Goal: Contribute content: Add original content to the website for others to see

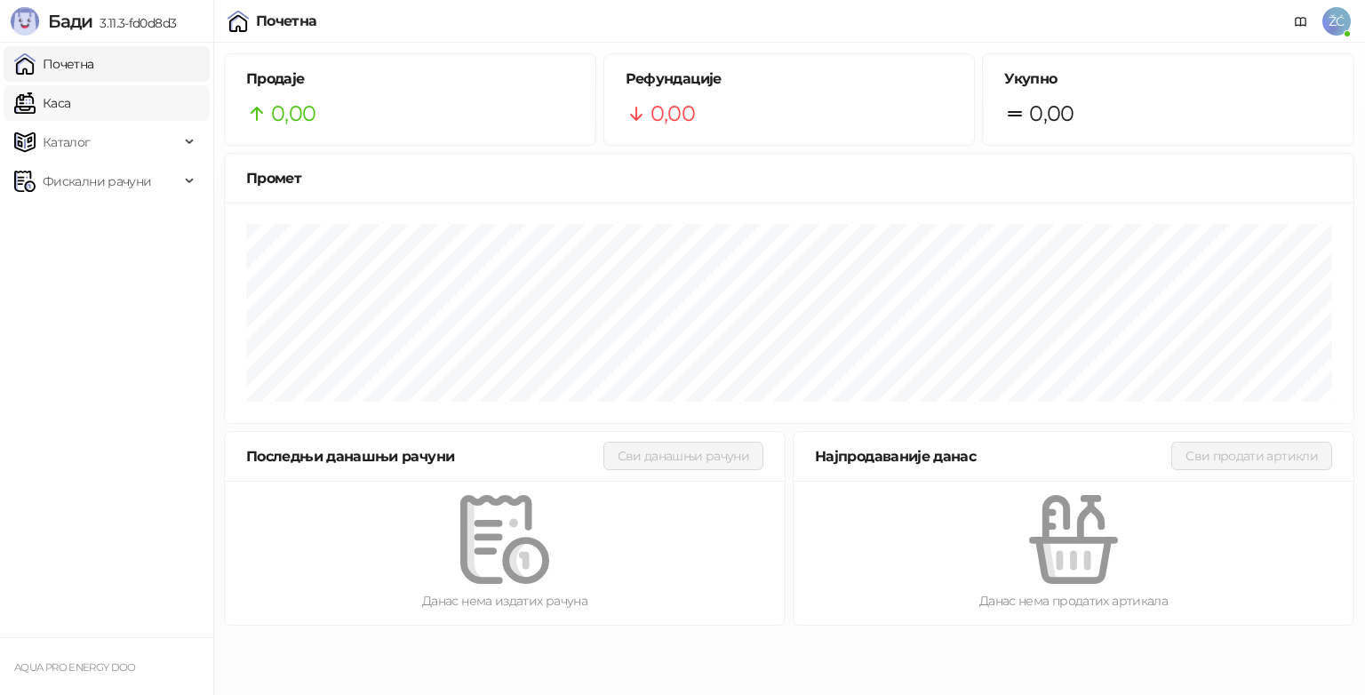
click at [70, 103] on link "Каса" at bounding box center [42, 103] width 56 height 36
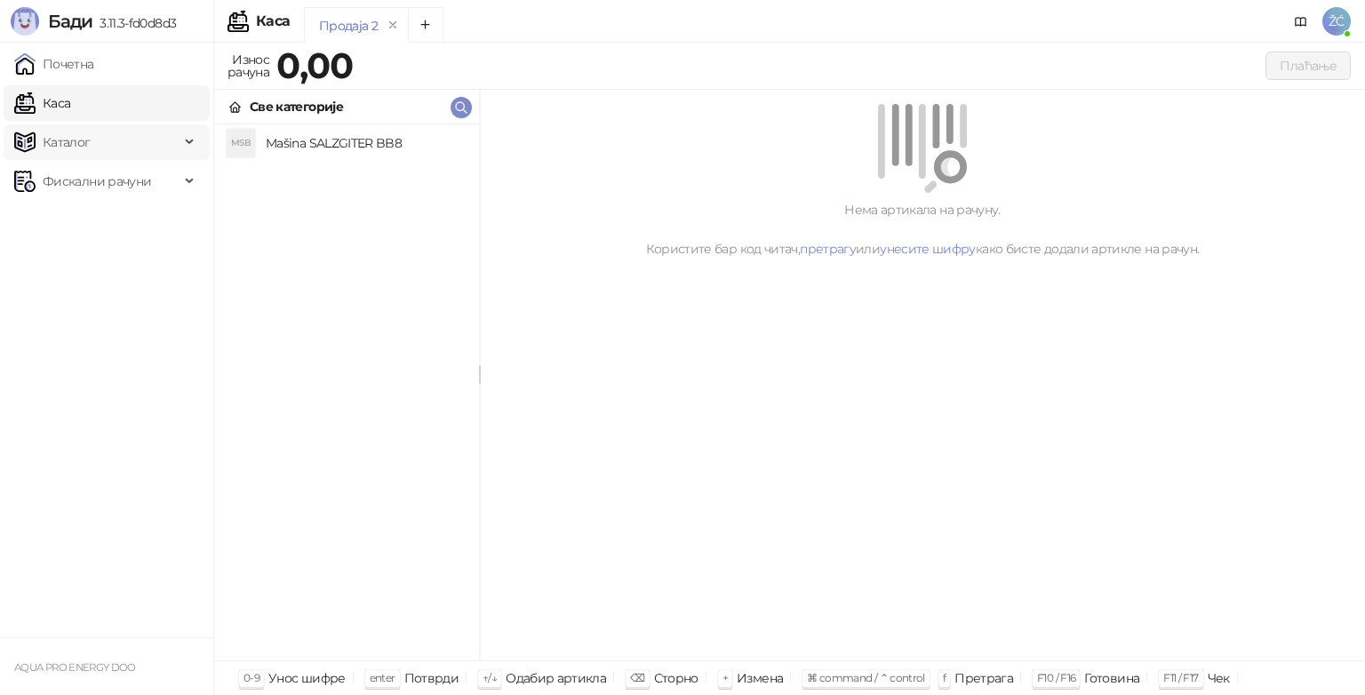
click at [71, 147] on span "Каталог" at bounding box center [67, 142] width 48 height 36
click at [103, 301] on span "Фискални рачуни" at bounding box center [97, 302] width 108 height 36
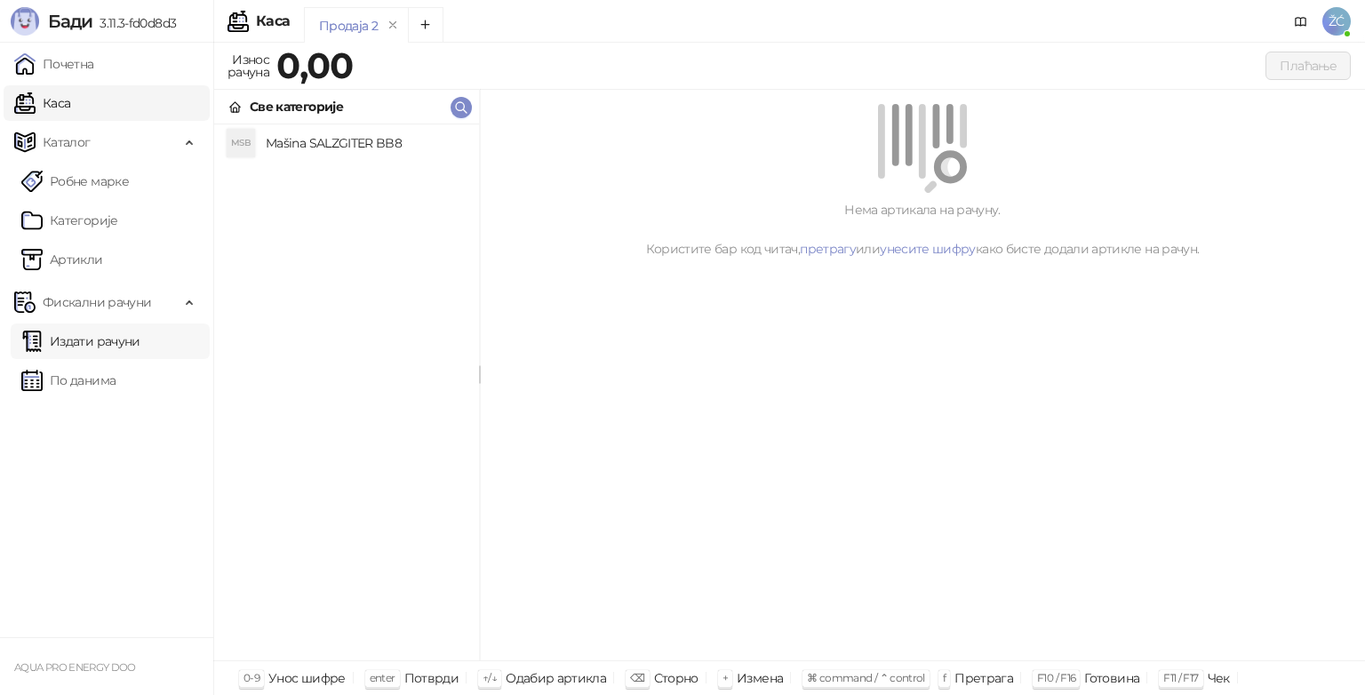
click at [97, 347] on link "Издати рачуни" at bounding box center [80, 341] width 119 height 36
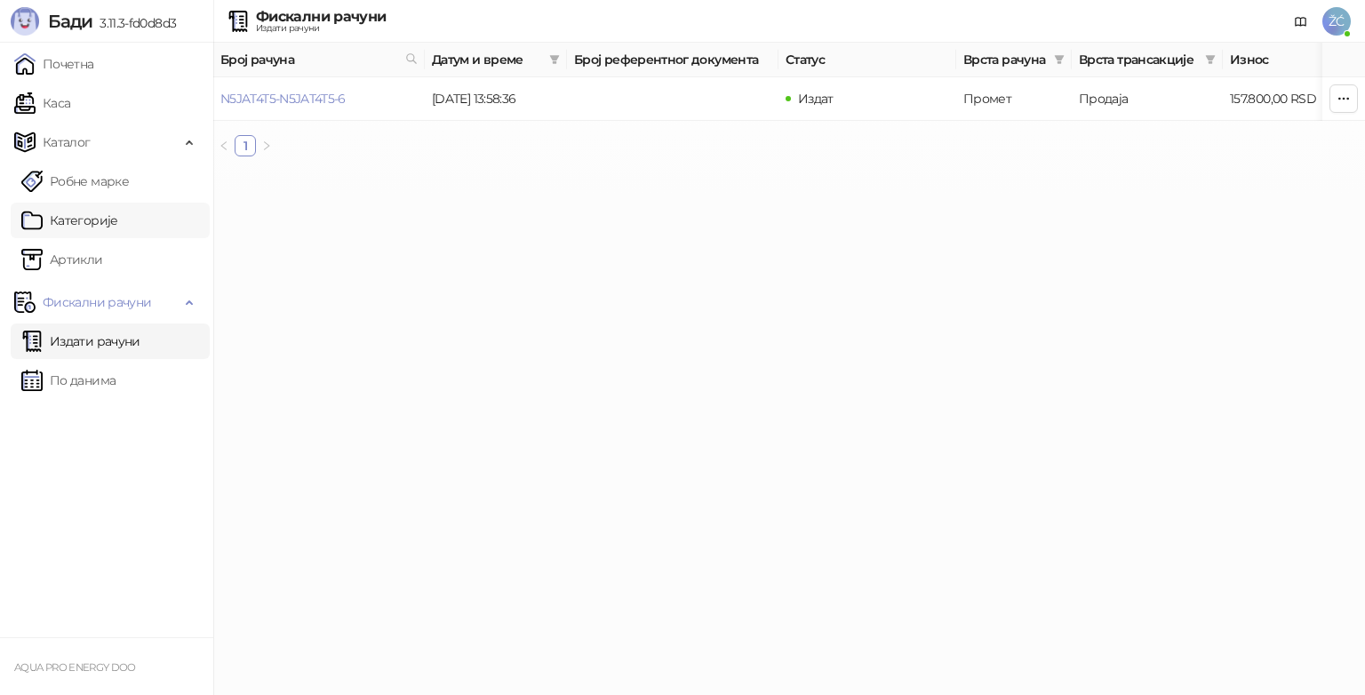
click at [83, 223] on link "Категорије" at bounding box center [69, 221] width 97 height 36
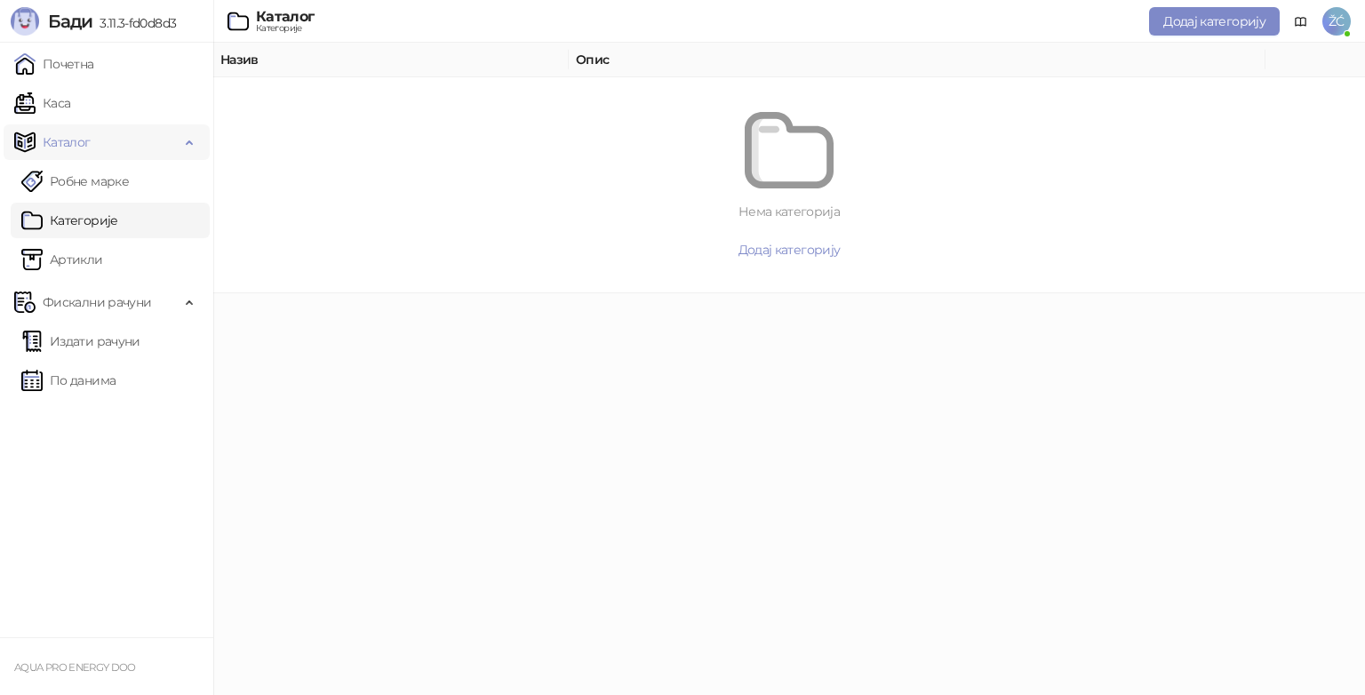
click at [70, 144] on span "Каталог" at bounding box center [67, 142] width 48 height 36
click at [85, 183] on link "Робне марке" at bounding box center [75, 181] width 108 height 36
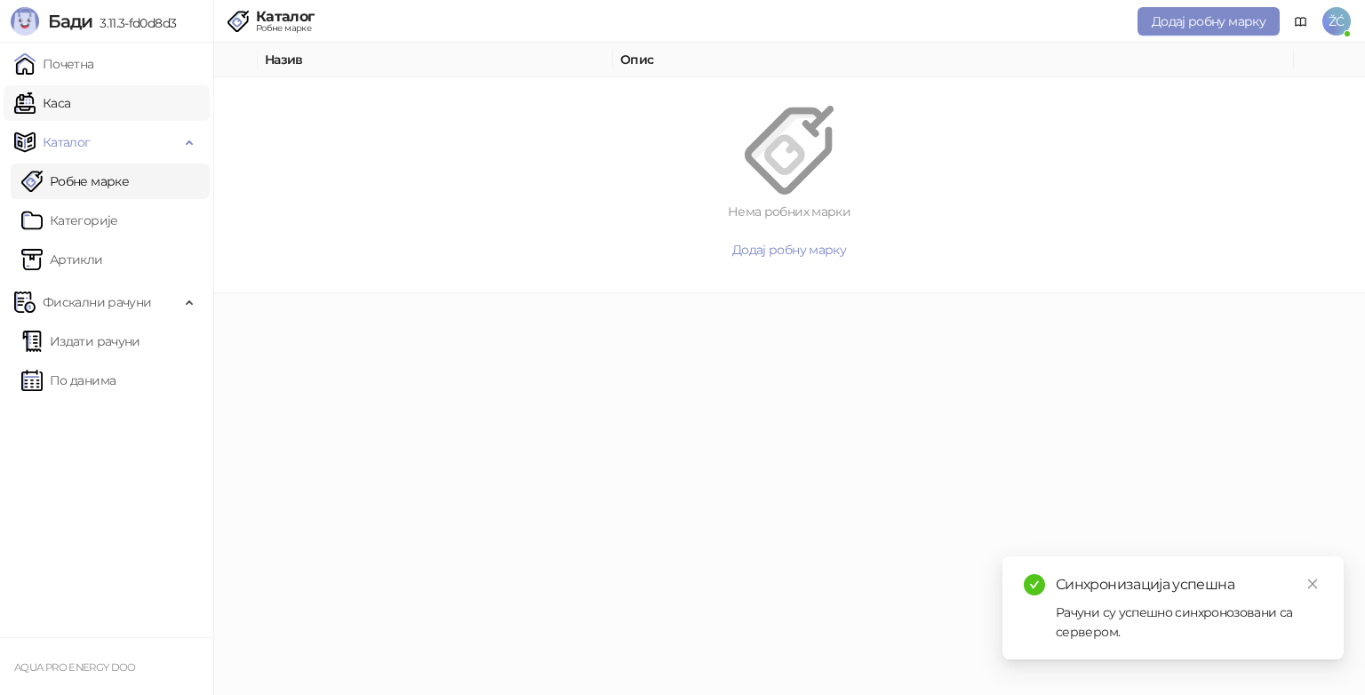
click at [70, 112] on link "Каса" at bounding box center [42, 103] width 56 height 36
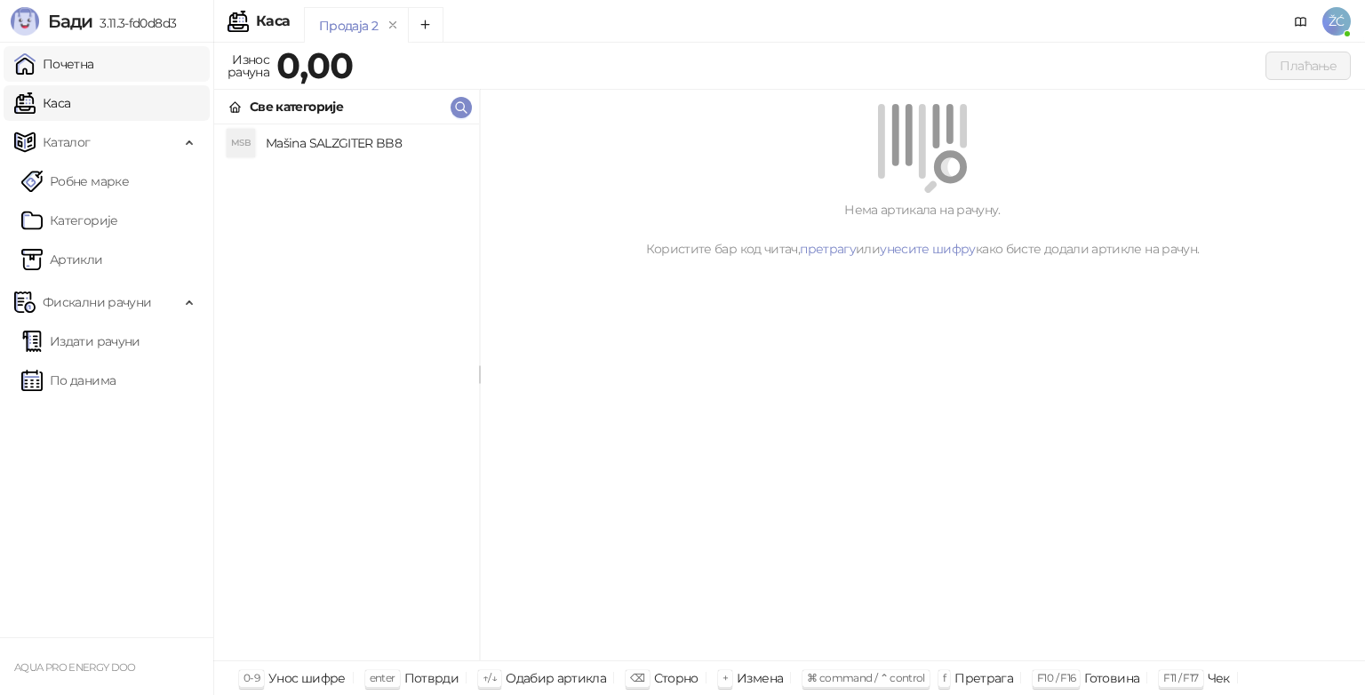
click at [76, 69] on link "Почетна" at bounding box center [54, 64] width 80 height 36
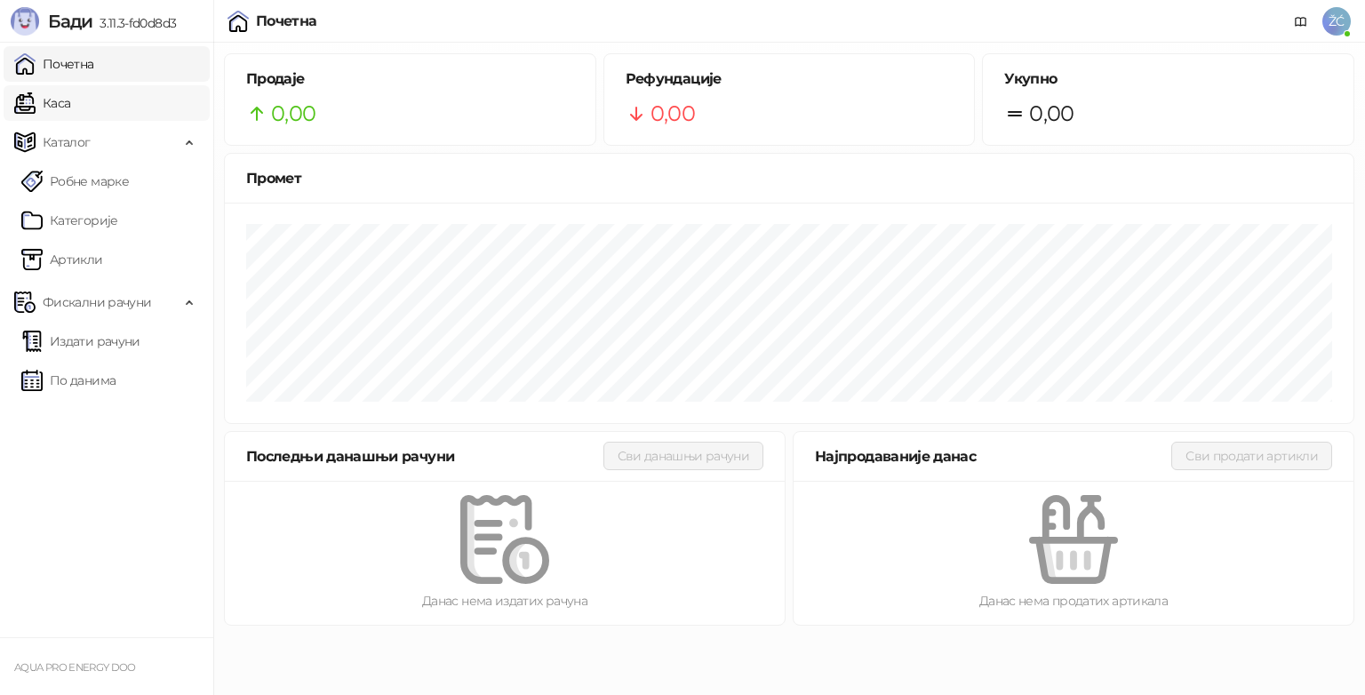
click at [59, 107] on link "Каса" at bounding box center [42, 103] width 56 height 36
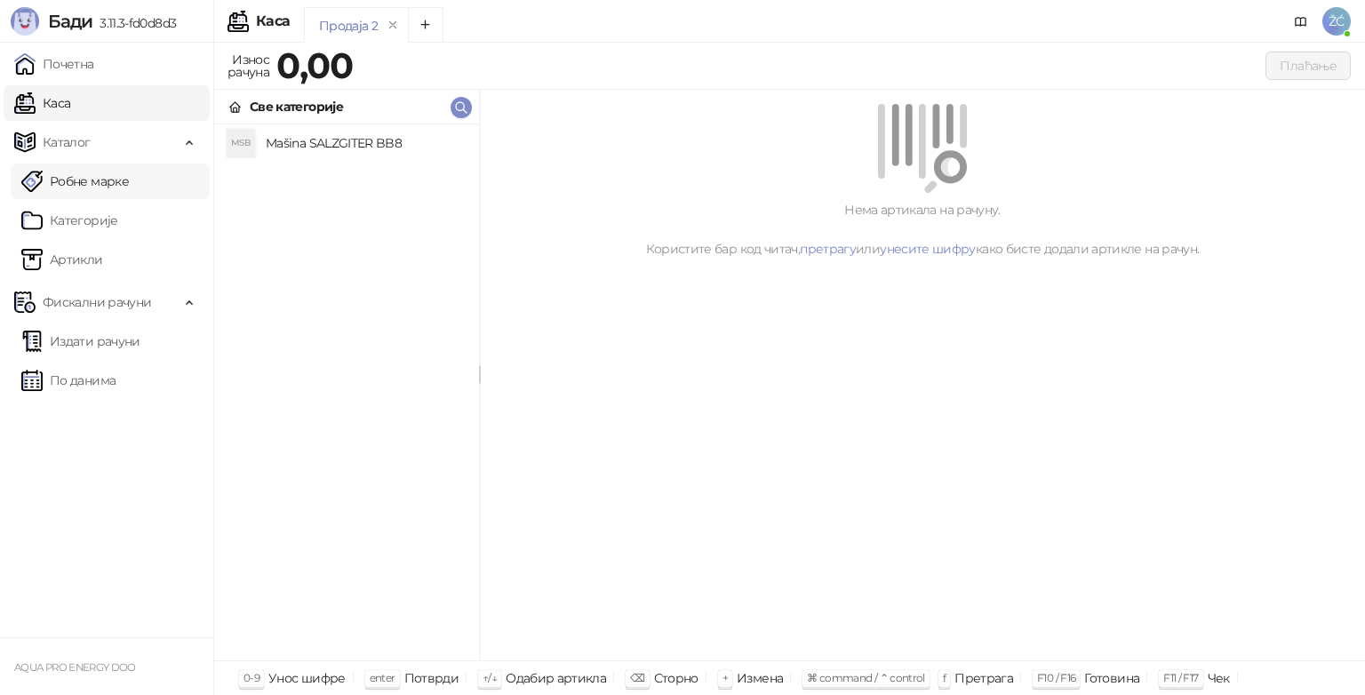
click at [109, 181] on link "Робне марке" at bounding box center [75, 181] width 108 height 36
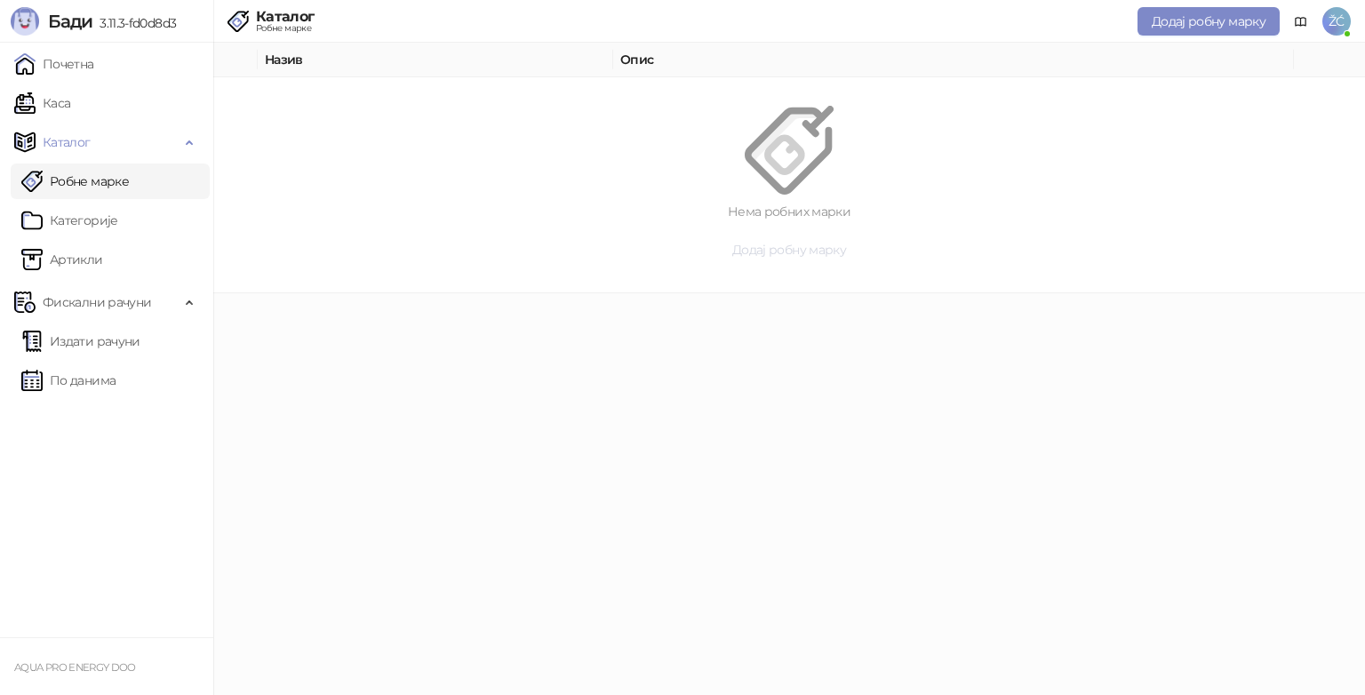
click at [820, 251] on span "Додај робну марку" at bounding box center [789, 250] width 114 height 16
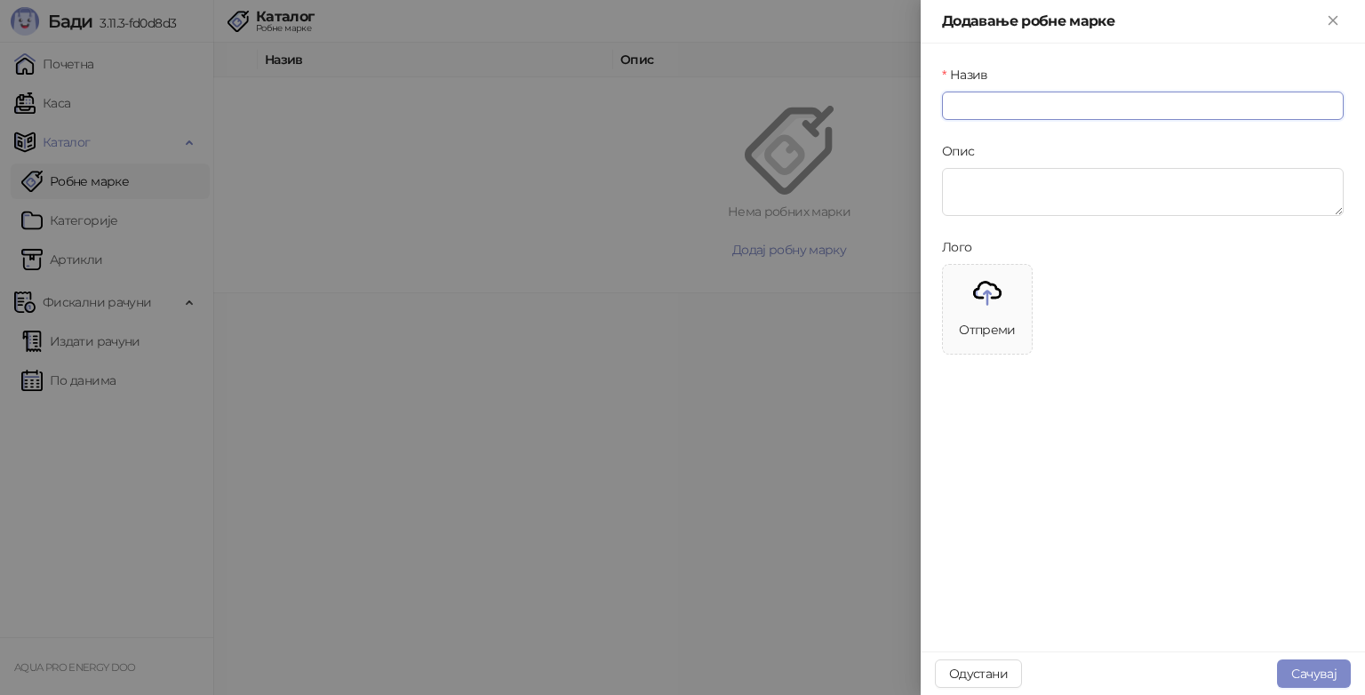
click at [998, 104] on input "Назив" at bounding box center [1143, 106] width 402 height 28
type input "*"
type input "**********"
click at [1311, 672] on button "Сачувај" at bounding box center [1314, 673] width 74 height 28
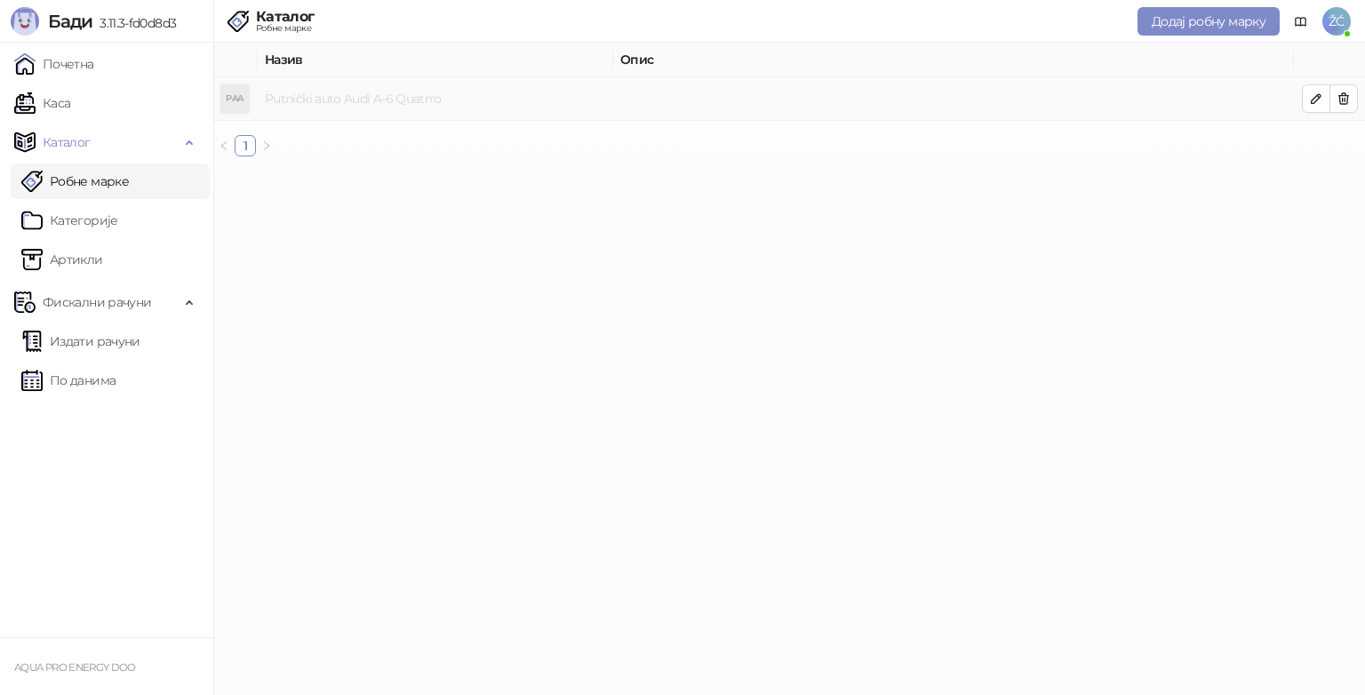
click at [434, 94] on link "Putnički auto Audi A-6 Quatrro" at bounding box center [353, 99] width 177 height 16
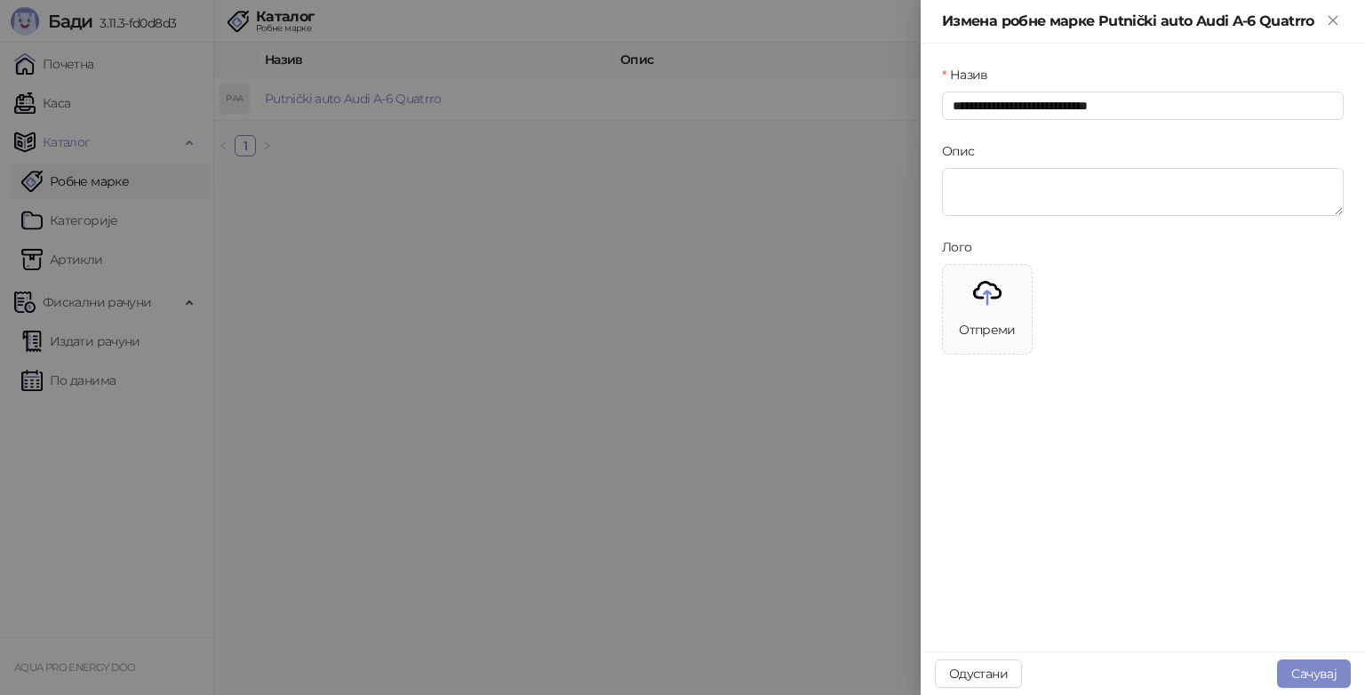
click at [728, 361] on div at bounding box center [682, 347] width 1365 height 695
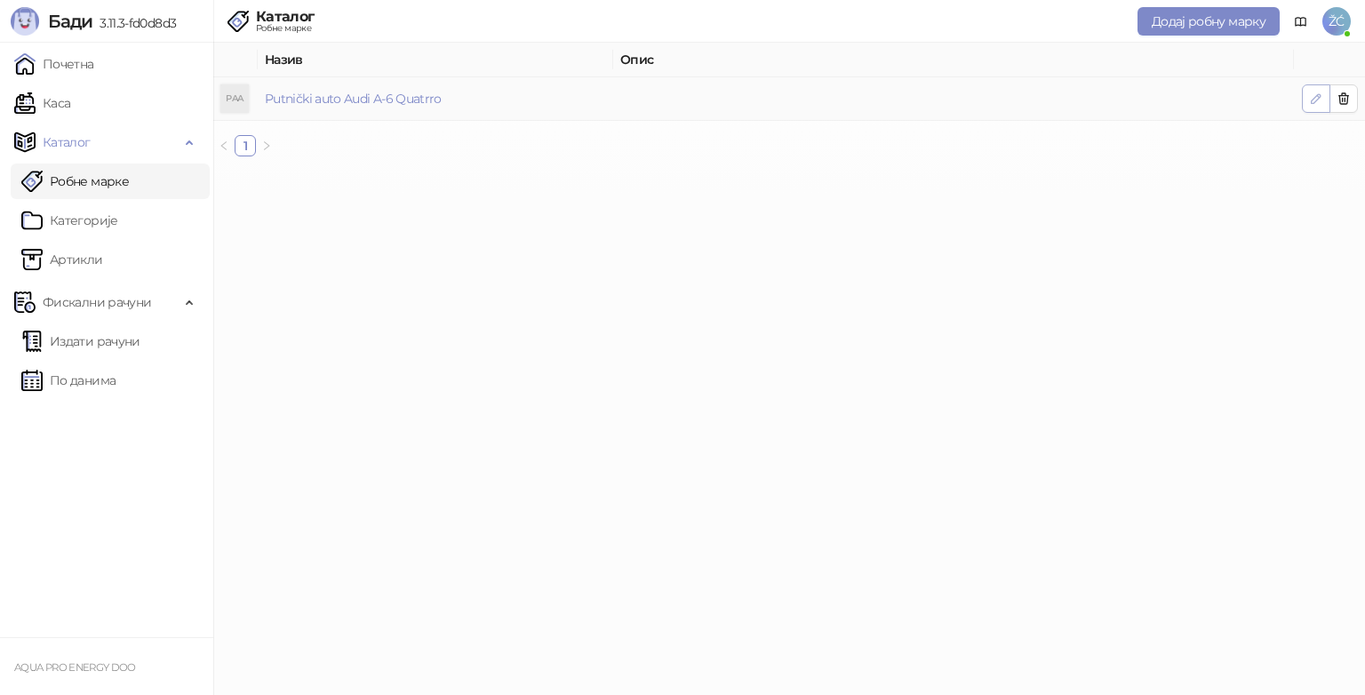
click at [1317, 97] on icon "button" at bounding box center [1316, 99] width 14 height 14
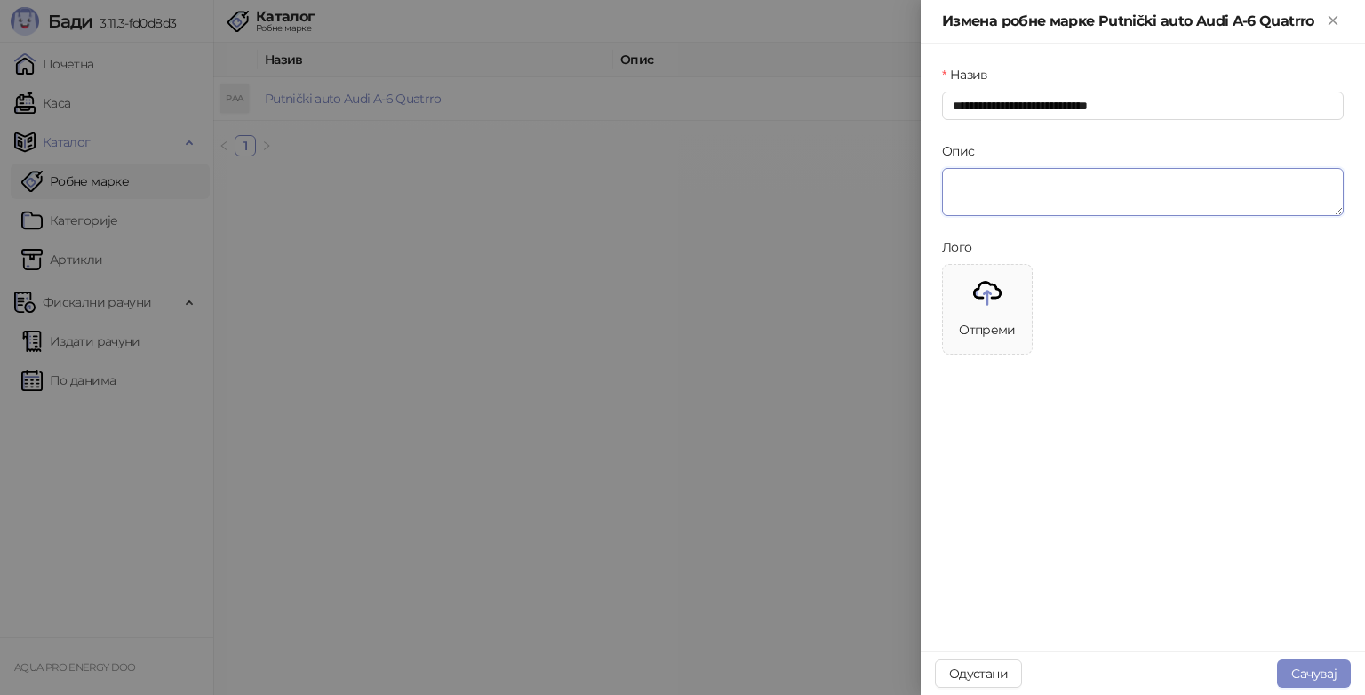
click at [1226, 193] on textarea "Опис" at bounding box center [1143, 192] width 402 height 48
click at [1005, 185] on textarea "Опис" at bounding box center [1143, 192] width 402 height 48
